Goal: Transaction & Acquisition: Download file/media

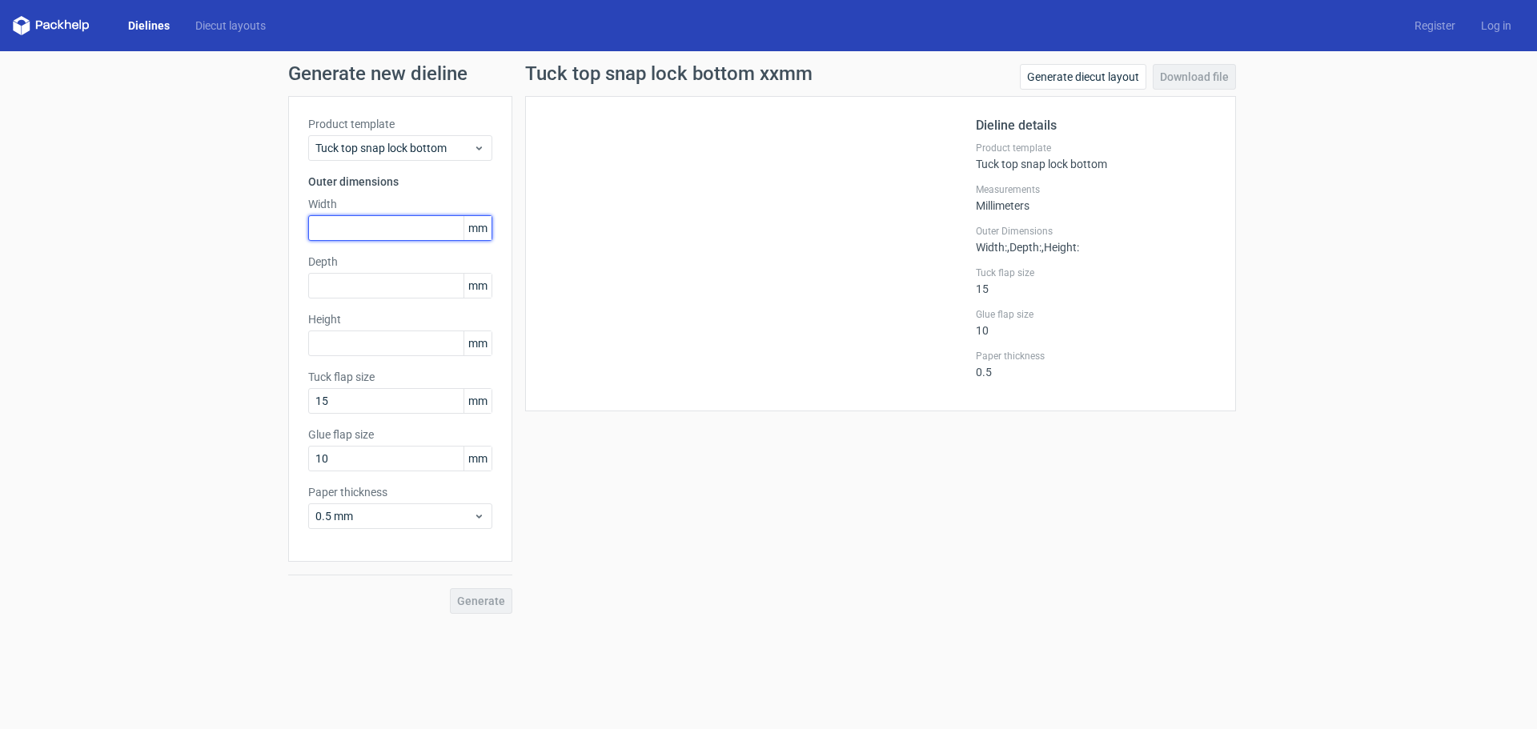
click at [369, 224] on input "text" at bounding box center [400, 228] width 184 height 26
type input "39"
click at [383, 281] on input "text" at bounding box center [400, 286] width 184 height 26
click at [363, 345] on input "text" at bounding box center [400, 344] width 184 height 26
type input "102"
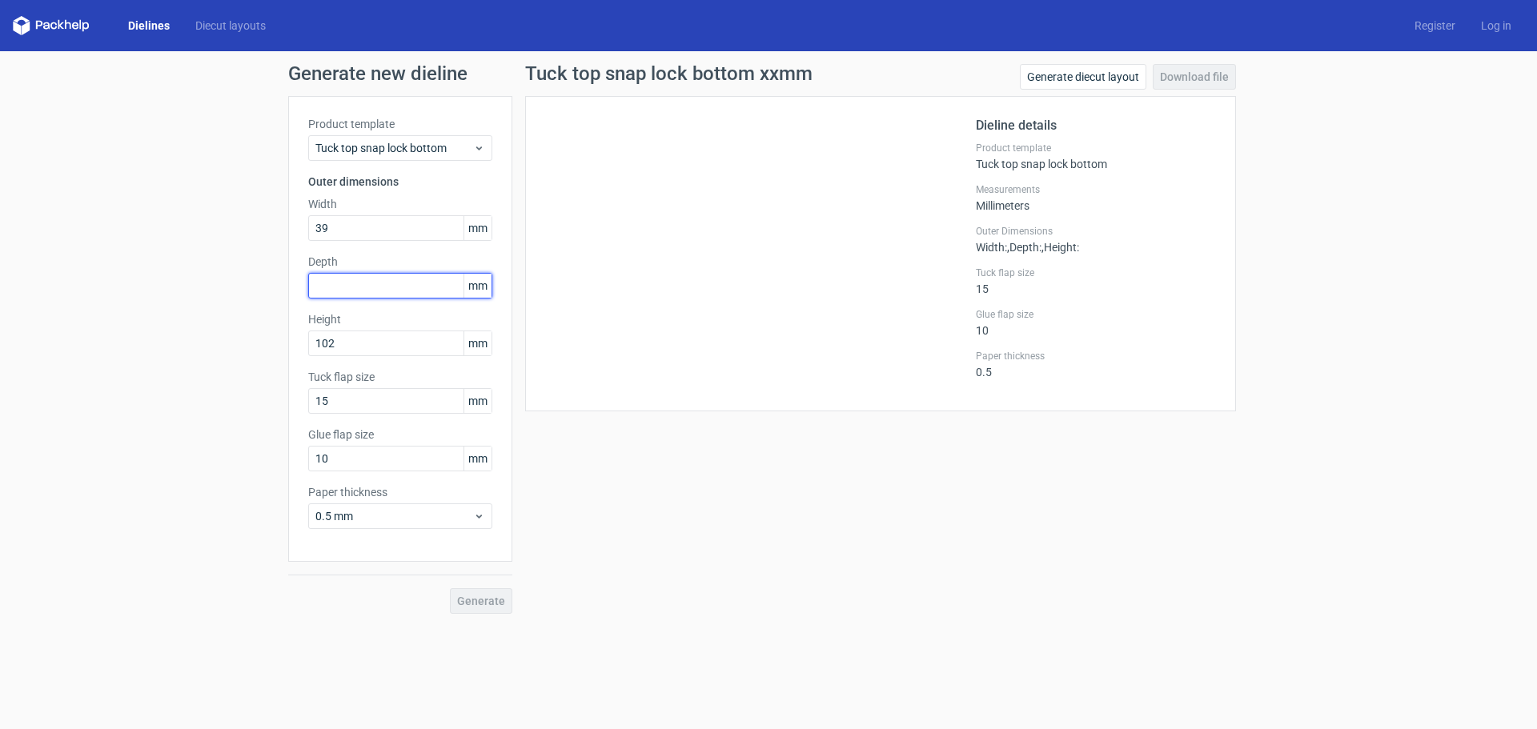
click at [387, 280] on input "text" at bounding box center [400, 286] width 184 height 26
drag, startPoint x: 351, startPoint y: 399, endPoint x: 247, endPoint y: 395, distance: 104.2
click at [247, 395] on div "Generate new dieline Product template Tuck top snap lock bottom Outer dimension…" at bounding box center [768, 338] width 1537 height 575
type input "12"
drag, startPoint x: 366, startPoint y: 455, endPoint x: 215, endPoint y: 457, distance: 150.5
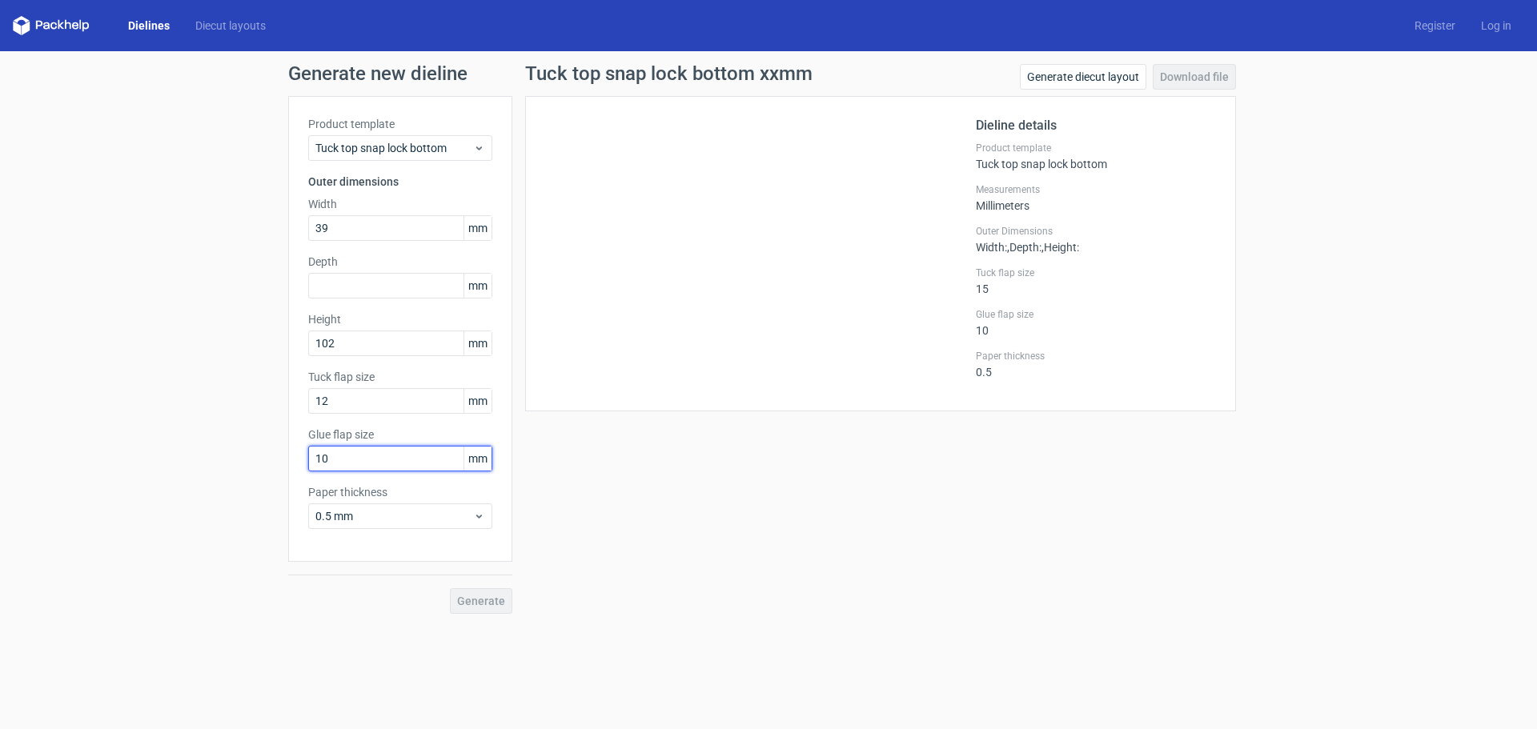
click at [215, 457] on div "Generate new dieline Product template Tuck top snap lock bottom Outer dimension…" at bounding box center [768, 338] width 1537 height 575
type input "8"
click at [343, 276] on input "text" at bounding box center [400, 286] width 184 height 26
click at [1065, 81] on link "Generate diecut layout" at bounding box center [1083, 77] width 126 height 26
click at [372, 225] on input "text" at bounding box center [400, 228] width 184 height 26
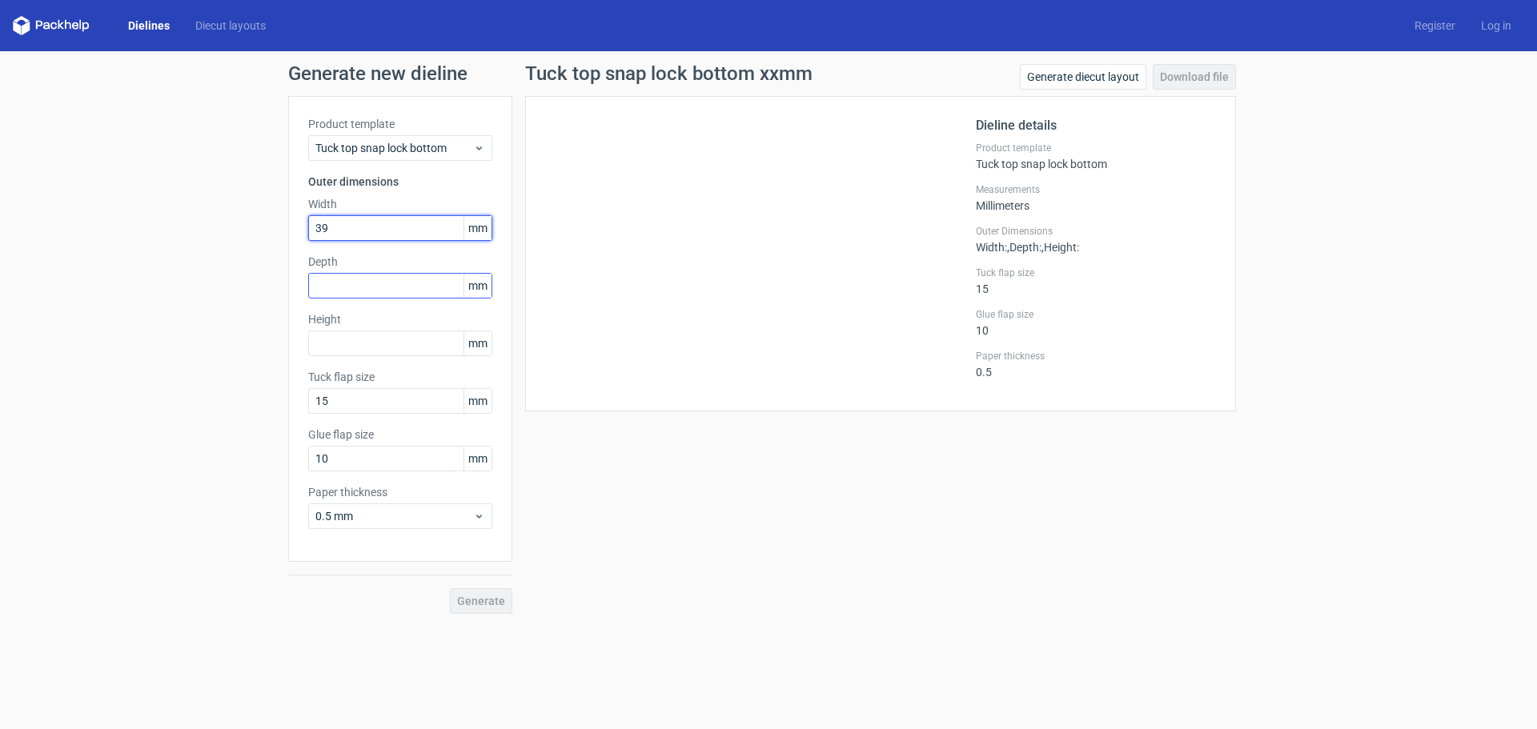
type input "39"
click at [360, 281] on input "text" at bounding box center [400, 286] width 184 height 26
type input "39"
click at [379, 354] on input "text" at bounding box center [400, 344] width 184 height 26
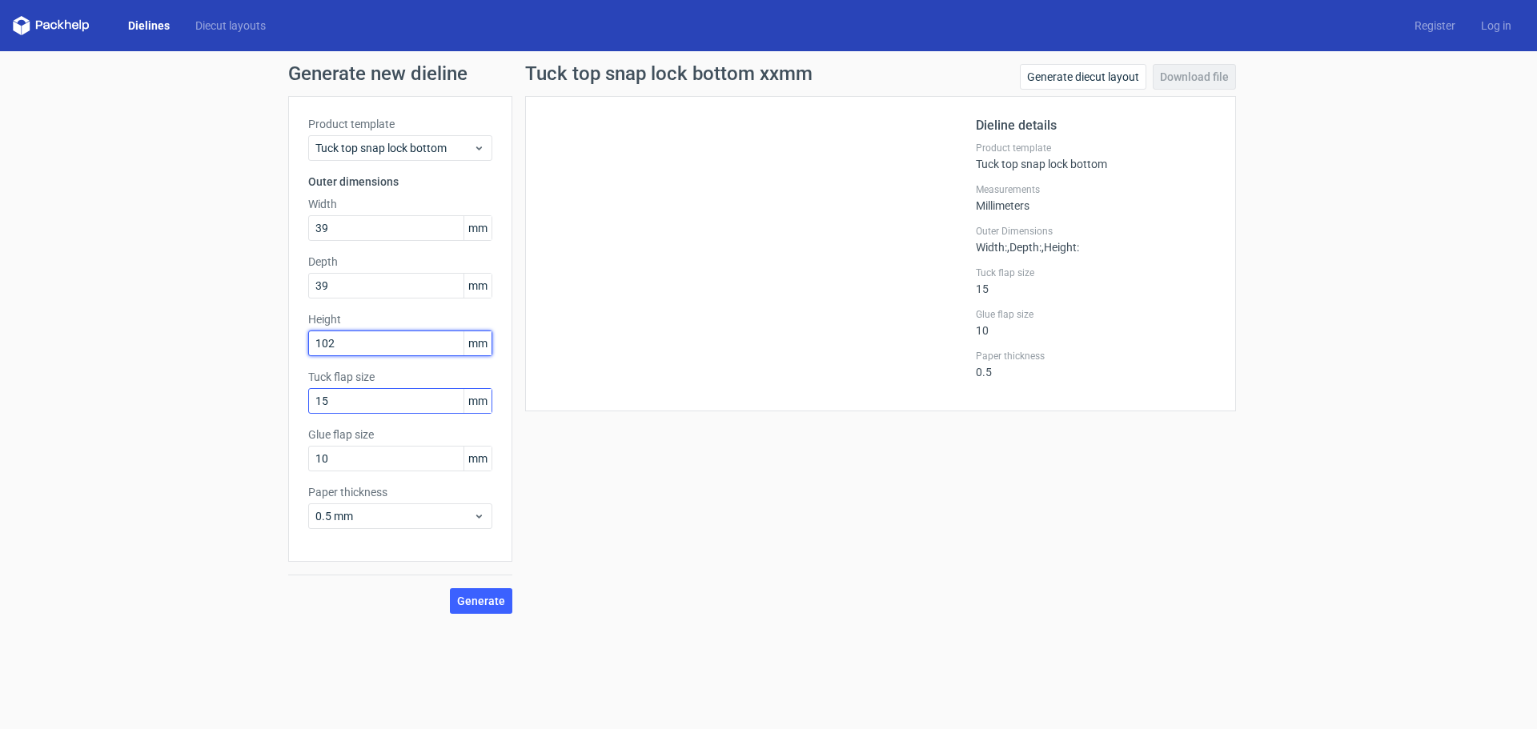
type input "102"
drag, startPoint x: 381, startPoint y: 402, endPoint x: 214, endPoint y: 400, distance: 167.3
click at [214, 400] on div "Generate new dieline Product template Tuck top snap lock bottom Outer dimension…" at bounding box center [768, 338] width 1537 height 575
type input "12"
click at [367, 453] on input "10" at bounding box center [400, 459] width 184 height 26
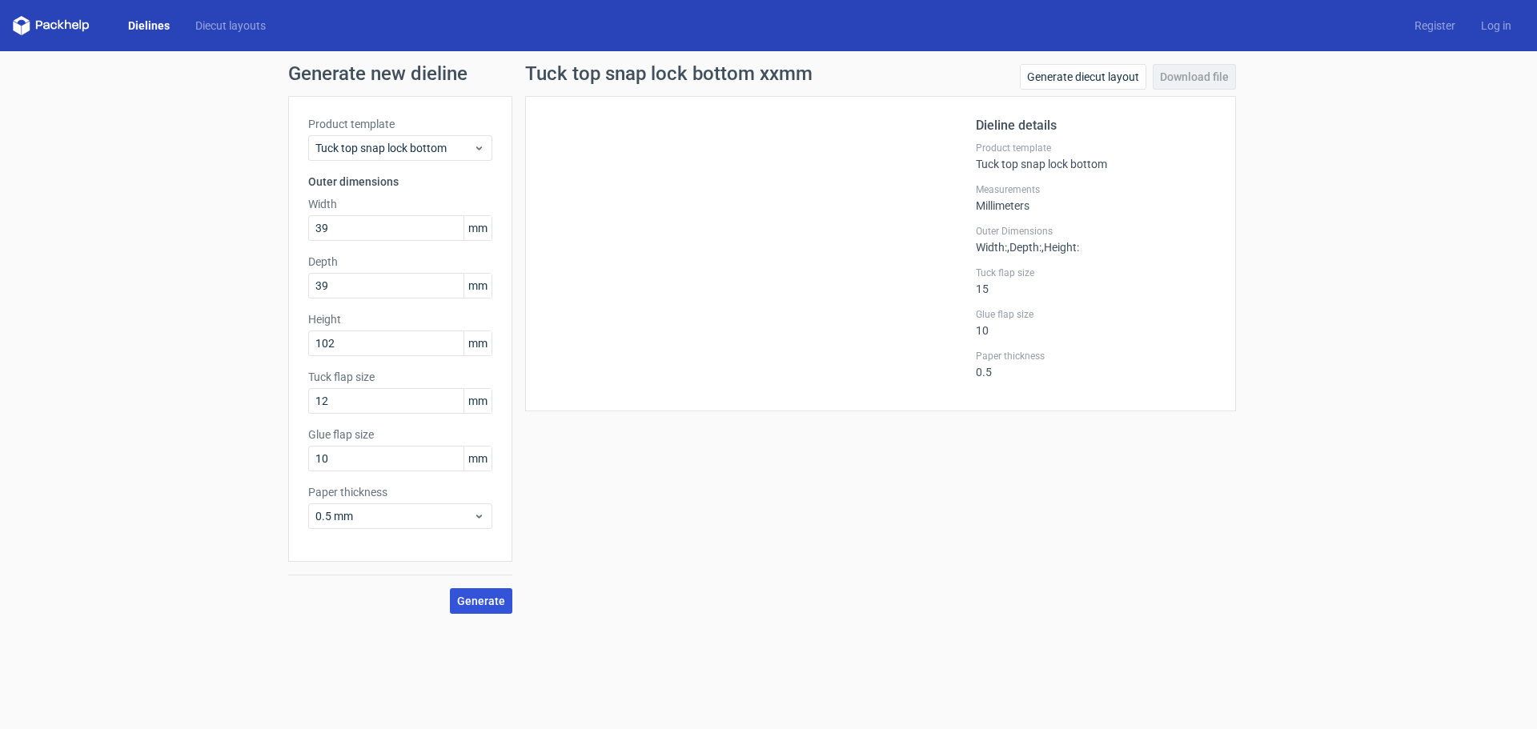
click at [485, 597] on span "Generate" at bounding box center [481, 600] width 48 height 11
click at [1209, 83] on link "Download file" at bounding box center [1194, 77] width 83 height 26
drag, startPoint x: 324, startPoint y: 226, endPoint x: 223, endPoint y: 226, distance: 101.7
click at [223, 226] on div "Generate new dieline Product template Tuck top snap lock bottom Outer dimension…" at bounding box center [768, 338] width 1537 height 575
type input "46"
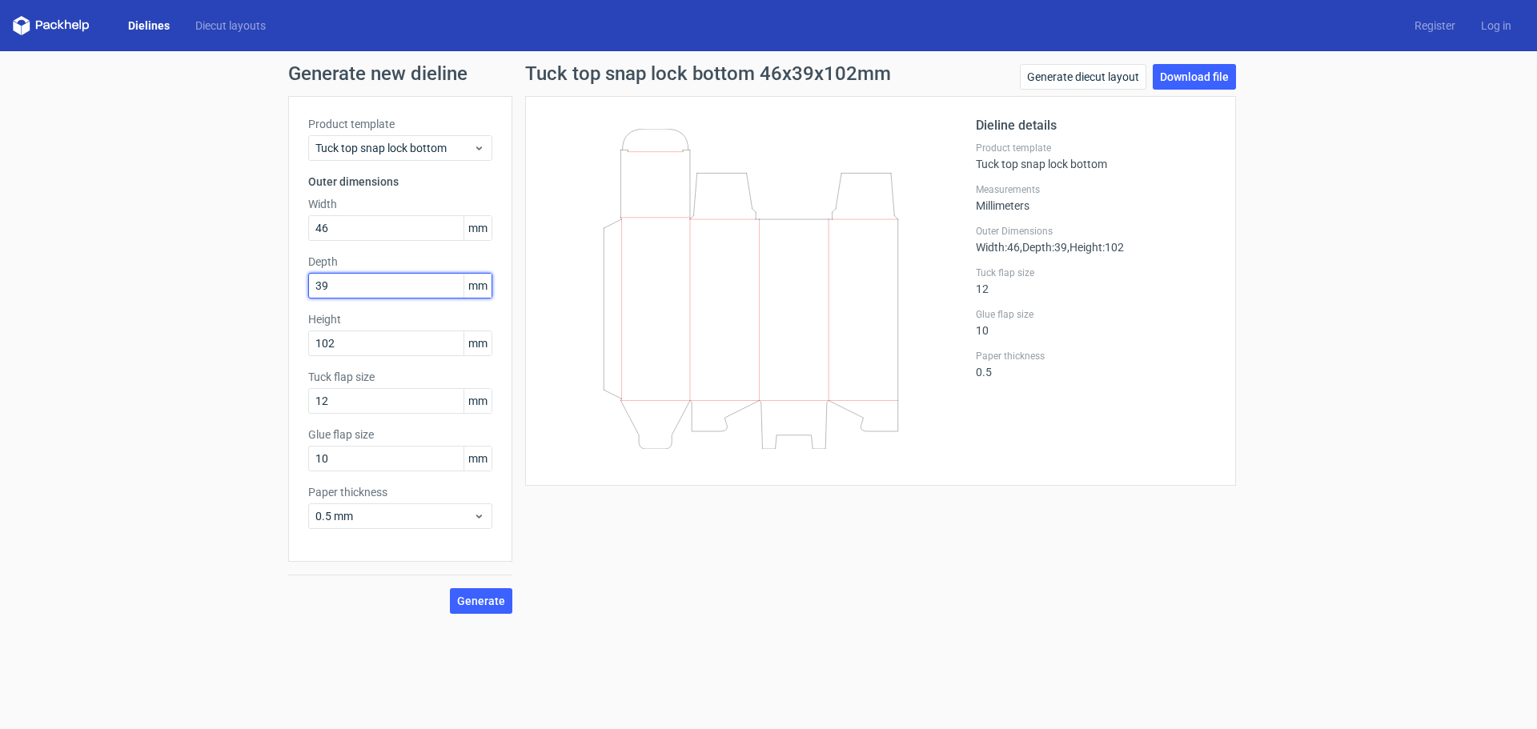
drag, startPoint x: 341, startPoint y: 285, endPoint x: 171, endPoint y: 276, distance: 169.9
click at [171, 276] on div "Generate new dieline Product template Tuck top snap lock bottom Outer dimension…" at bounding box center [768, 338] width 1537 height 575
type input "46"
drag, startPoint x: 355, startPoint y: 345, endPoint x: 44, endPoint y: 332, distance: 311.6
click at [44, 332] on div "Generate new dieline Product template Tuck top snap lock bottom Outer dimension…" at bounding box center [768, 338] width 1537 height 575
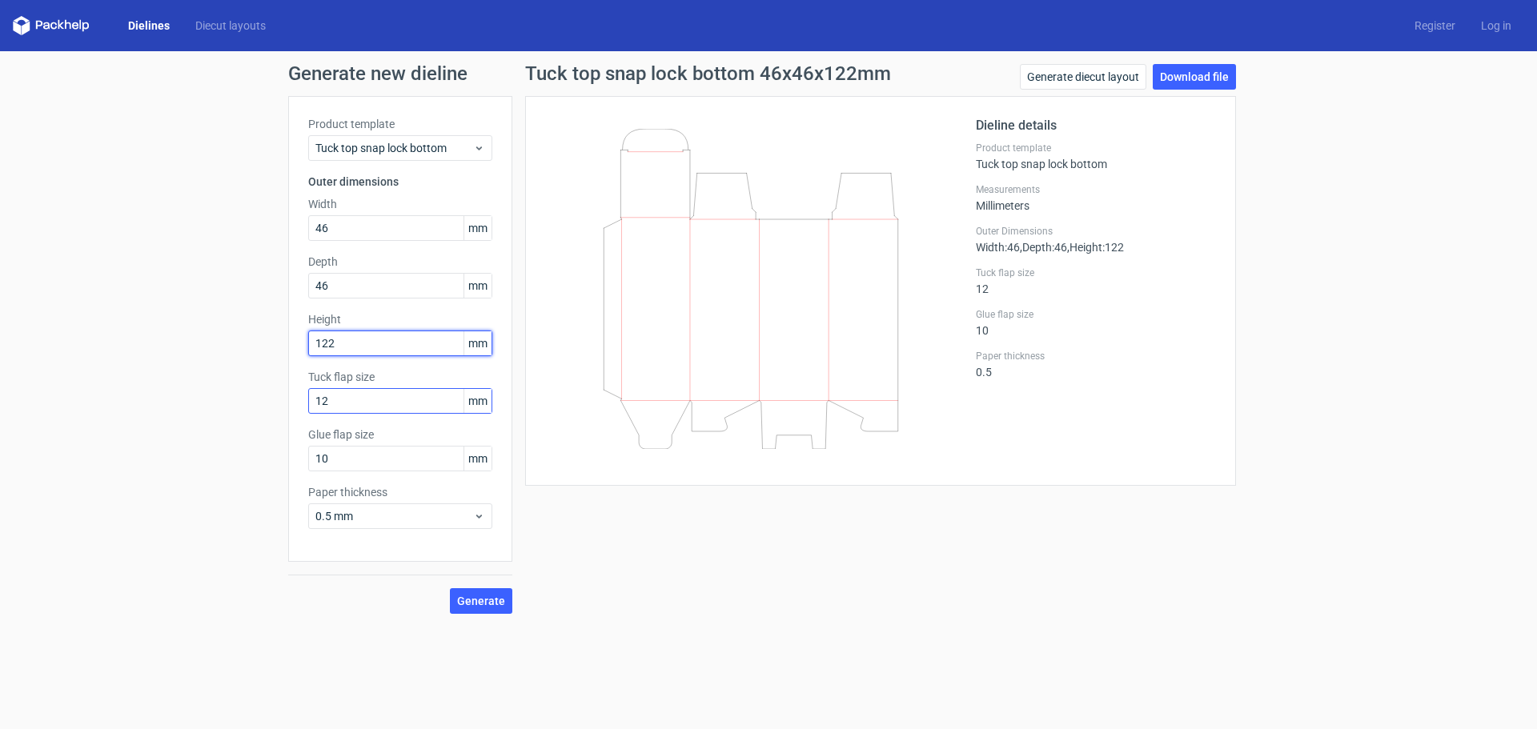
type input "122"
click at [339, 405] on input "12" at bounding box center [400, 401] width 184 height 26
drag, startPoint x: 343, startPoint y: 457, endPoint x: 231, endPoint y: 452, distance: 113.0
click at [231, 452] on div "Generate new dieline Product template Tuck top snap lock bottom Outer dimension…" at bounding box center [768, 338] width 1537 height 575
type input "8"
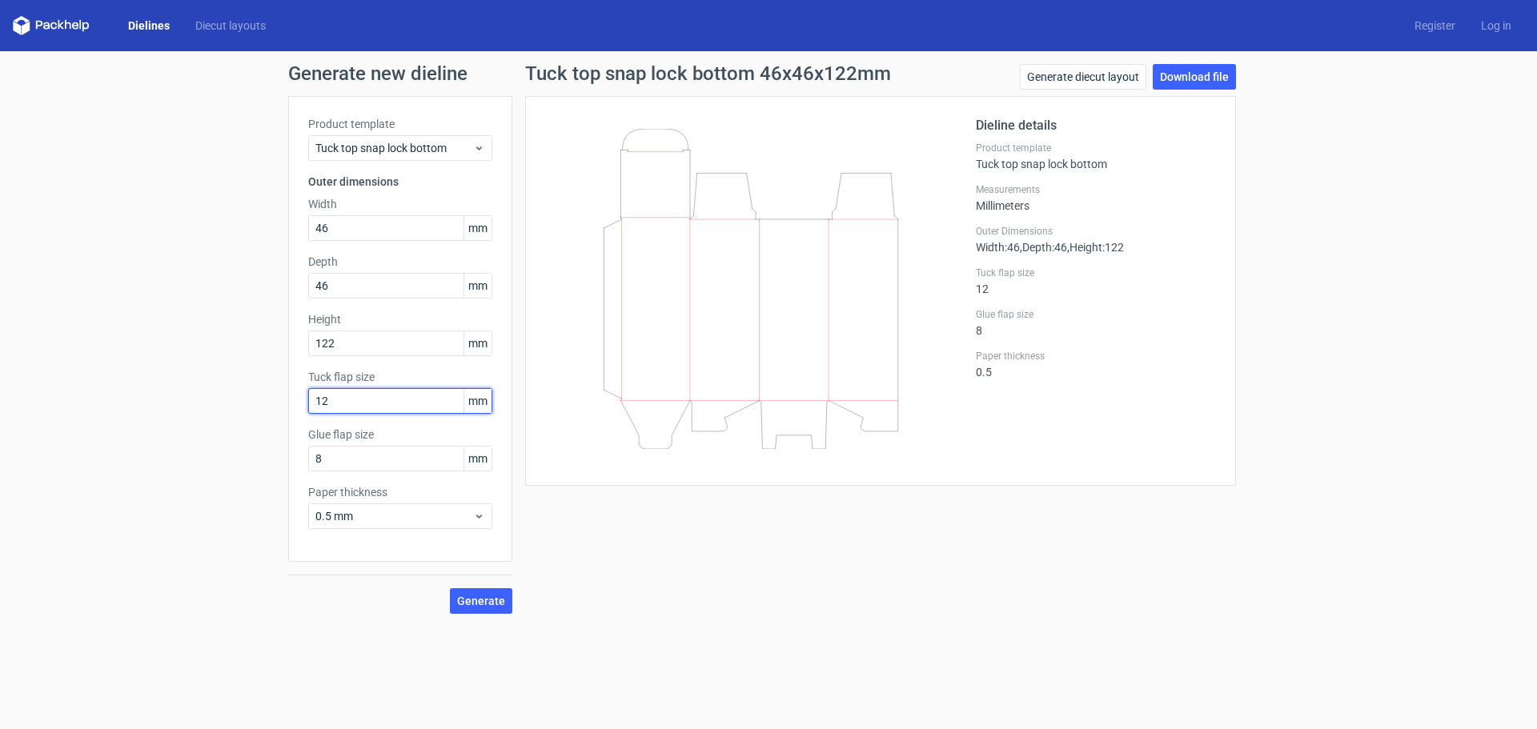
click at [361, 395] on input "12" at bounding box center [400, 401] width 184 height 26
click at [480, 603] on span "Generate" at bounding box center [481, 600] width 48 height 11
click at [1184, 76] on link "Download file" at bounding box center [1194, 77] width 83 height 26
drag, startPoint x: 367, startPoint y: 230, endPoint x: 98, endPoint y: 231, distance: 268.1
click at [98, 231] on div "Generate new dieline Product template Tuck top snap lock bottom Outer dimension…" at bounding box center [768, 338] width 1537 height 575
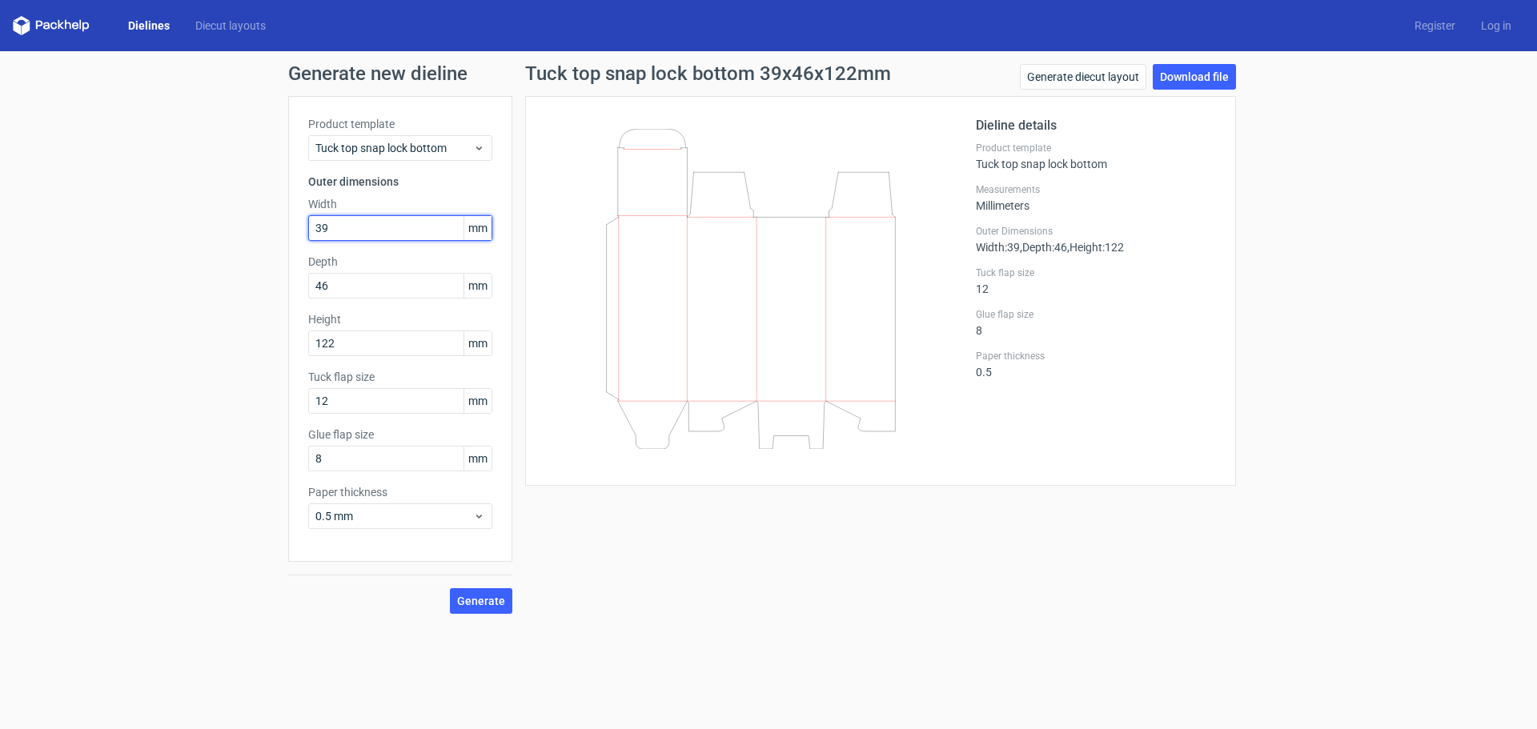
type input "39"
click at [0, 271] on div "Generate new dieline Product template Tuck top snap lock bottom Outer dimension…" at bounding box center [768, 338] width 1537 height 575
type input "39"
drag, startPoint x: 364, startPoint y: 344, endPoint x: 172, endPoint y: 334, distance: 192.4
click at [172, 334] on div "Generate new dieline Product template Tuck top snap lock bottom Outer dimension…" at bounding box center [768, 338] width 1537 height 575
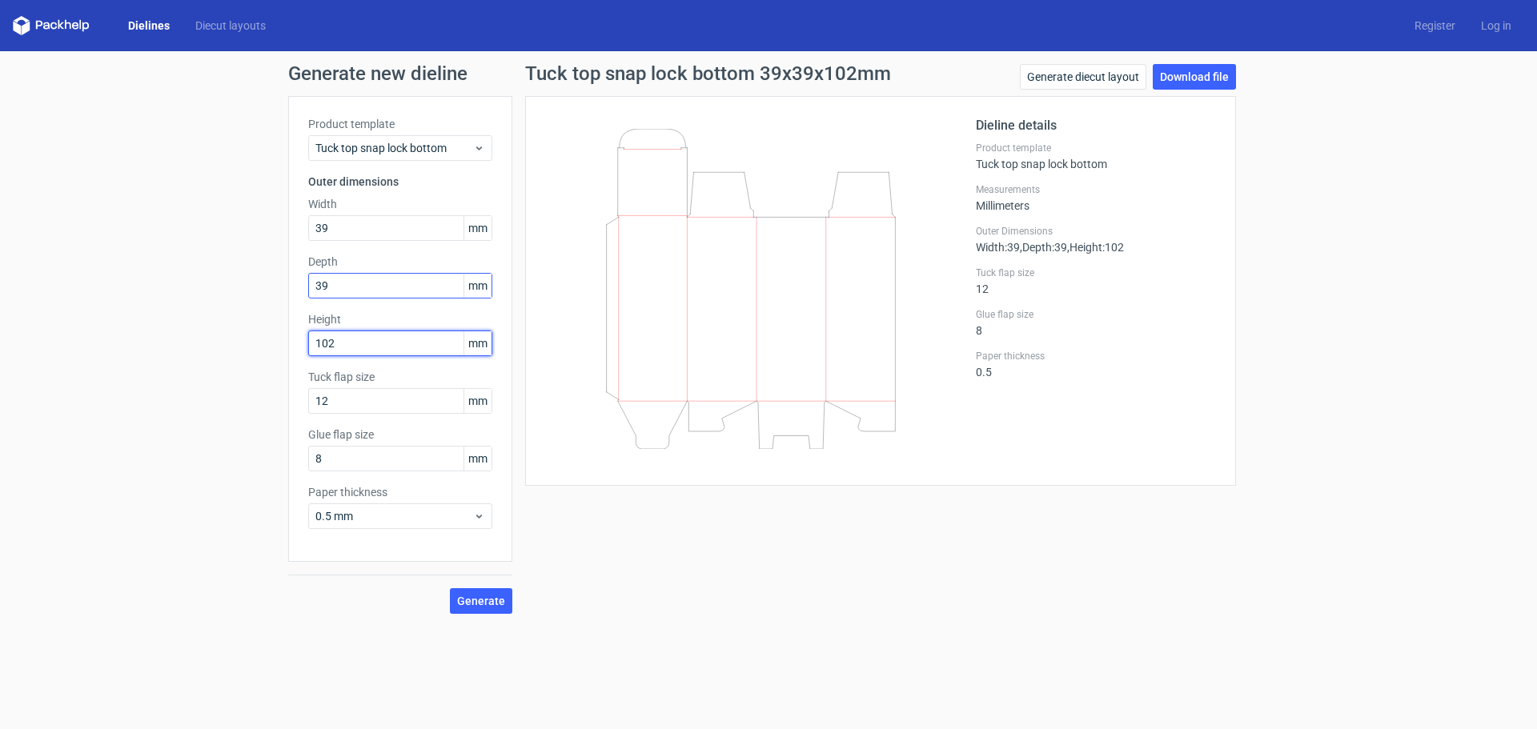
type input "102"
click at [391, 286] on input "39" at bounding box center [400, 286] width 184 height 26
click at [475, 596] on span "Generate" at bounding box center [481, 600] width 48 height 11
click at [1175, 74] on link "Download file" at bounding box center [1194, 77] width 83 height 26
click at [1211, 78] on link "Download file" at bounding box center [1194, 77] width 83 height 26
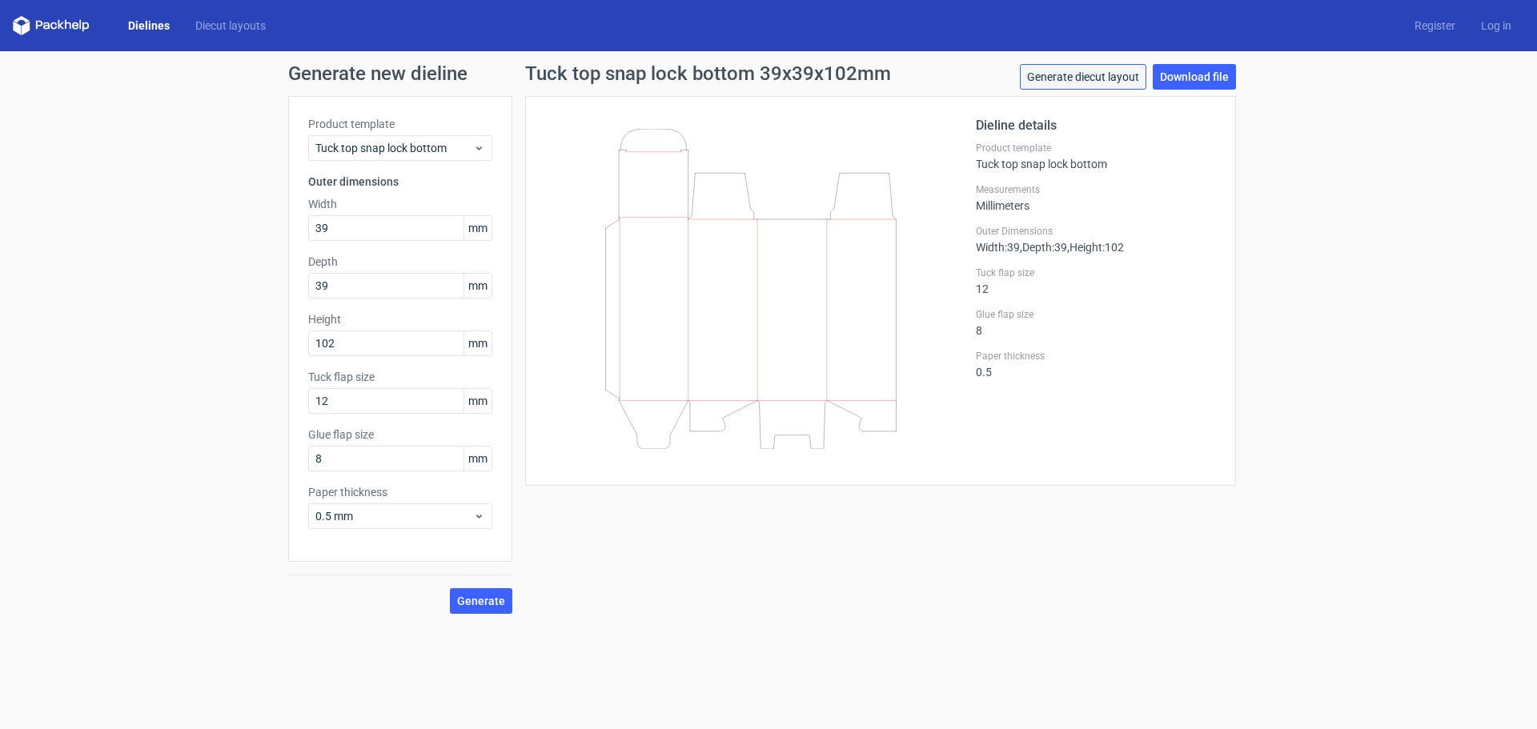
click at [1069, 79] on link "Generate diecut layout" at bounding box center [1083, 77] width 126 height 26
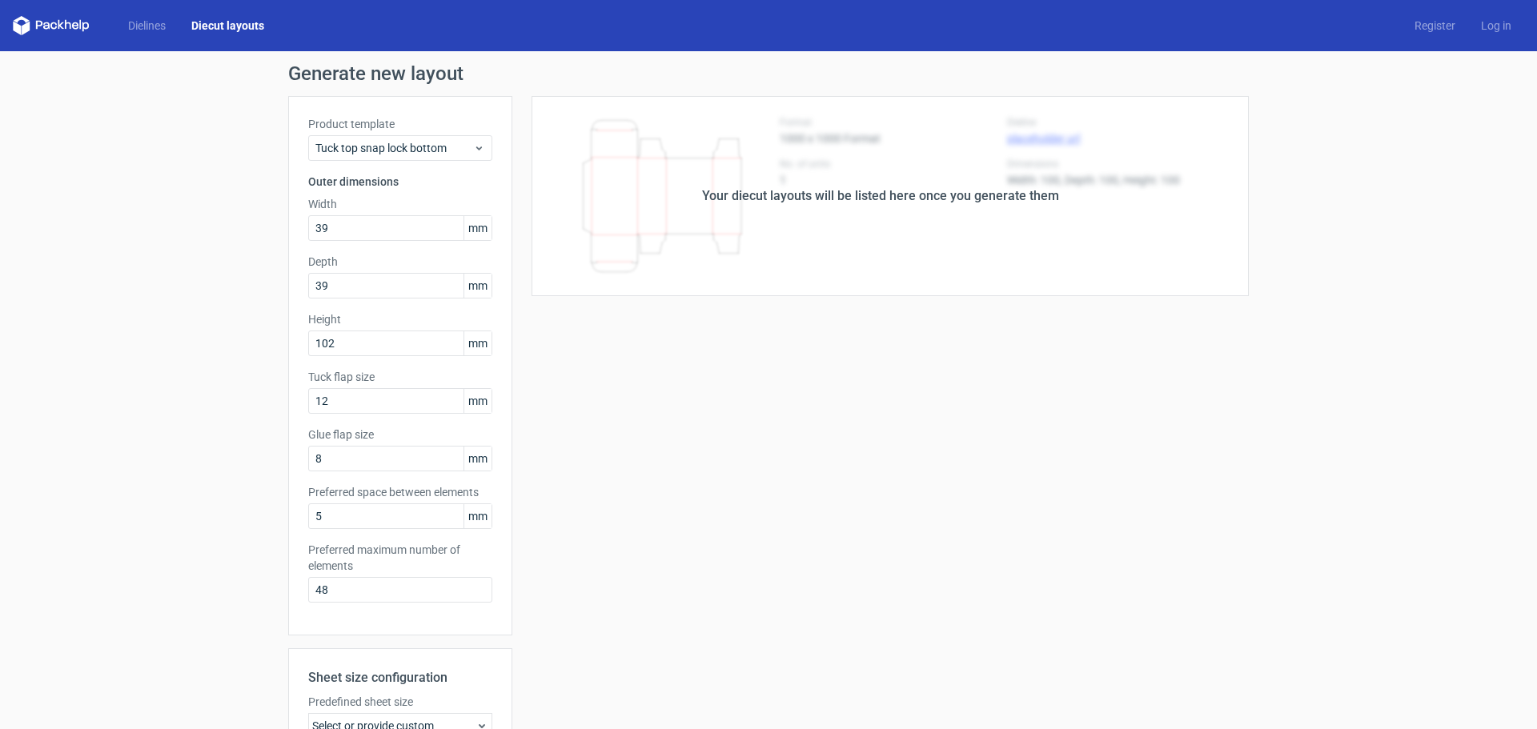
click at [794, 329] on div "Your diecut layouts will be listed here once you generate them Height Depth Wid…" at bounding box center [880, 530] width 736 height 868
click at [792, 323] on div "Your diecut layouts will be listed here once you generate them Height Depth Wid…" at bounding box center [880, 530] width 736 height 868
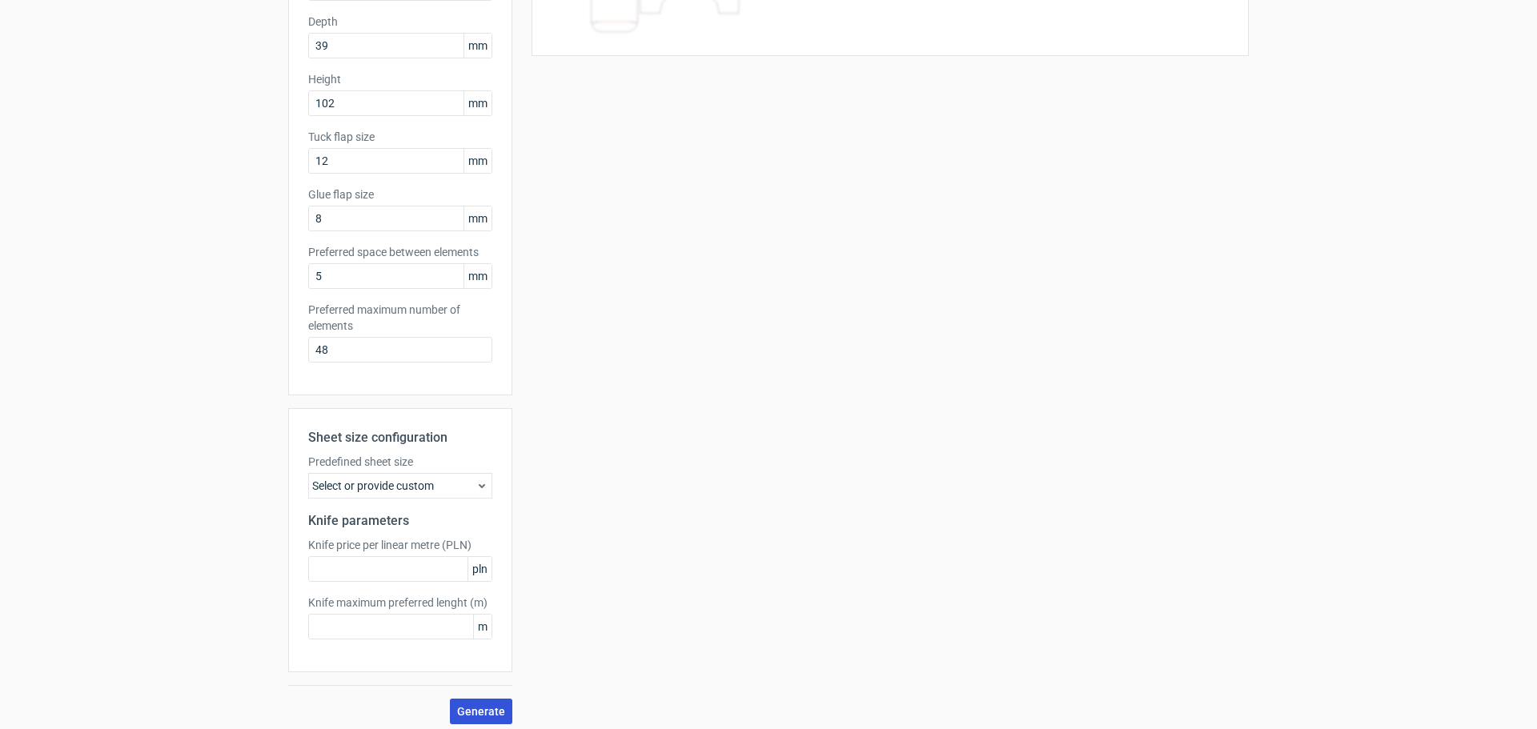
click at [471, 713] on span "Generate" at bounding box center [481, 711] width 48 height 11
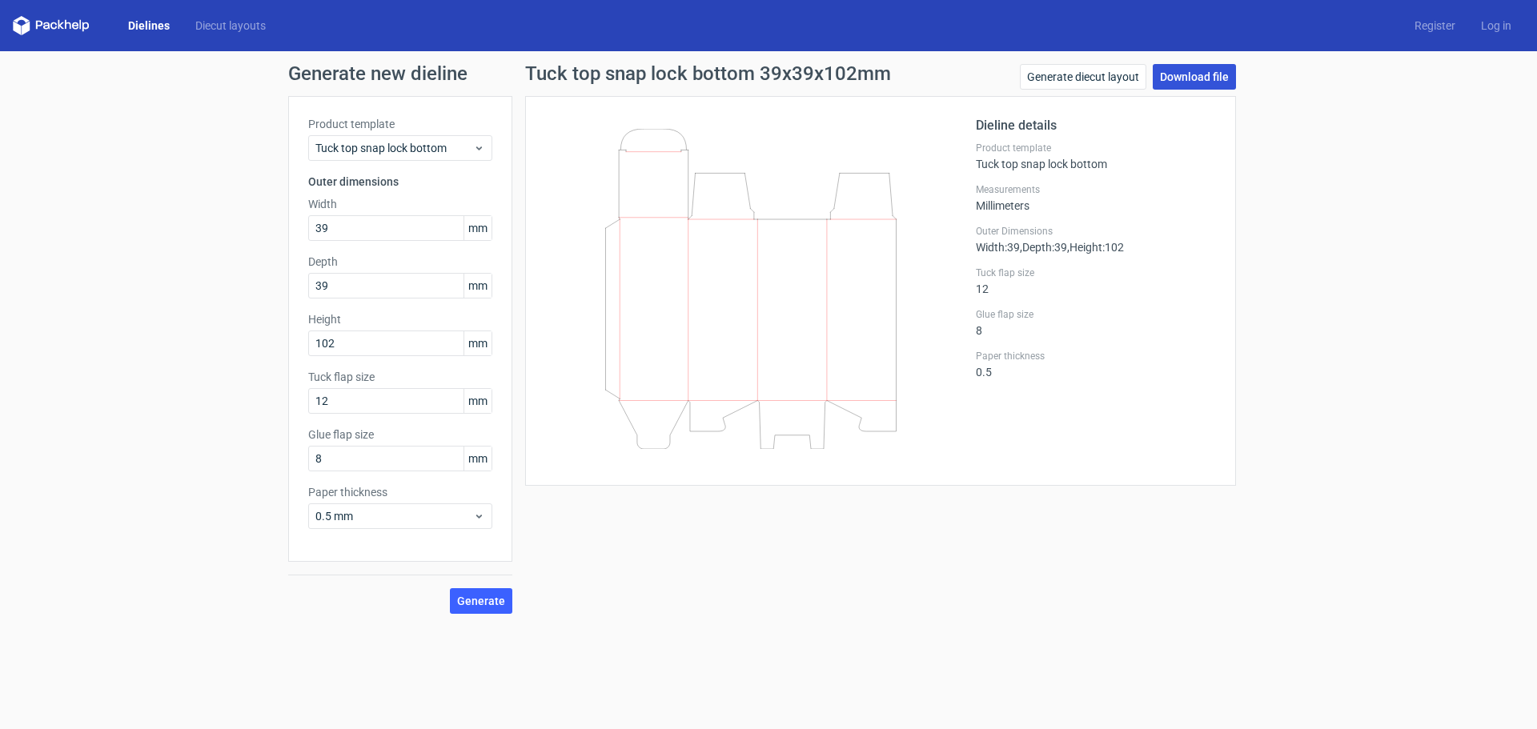
click at [1192, 69] on link "Download file" at bounding box center [1194, 77] width 83 height 26
